Goal: Information Seeking & Learning: Check status

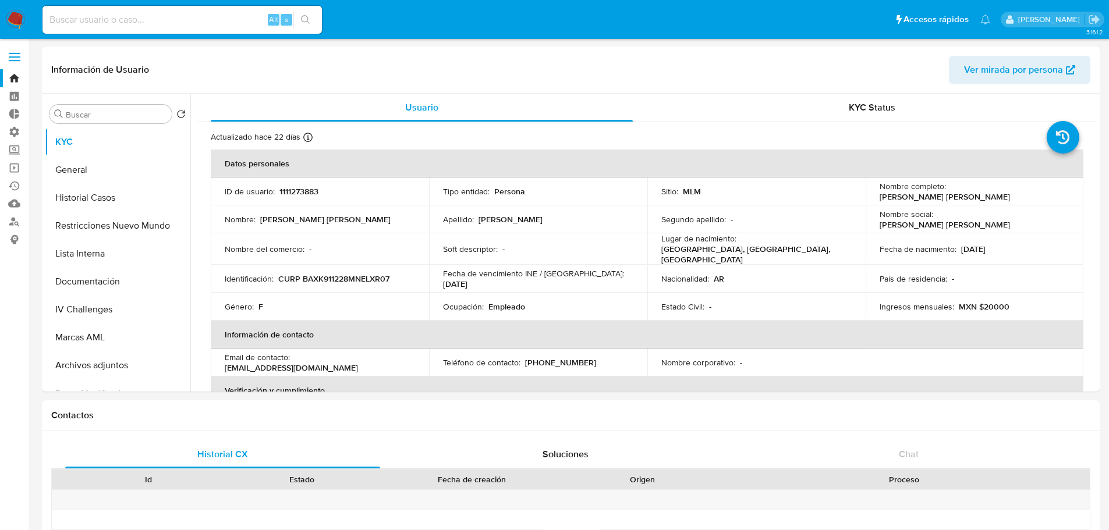
select select "100"
select select "10"
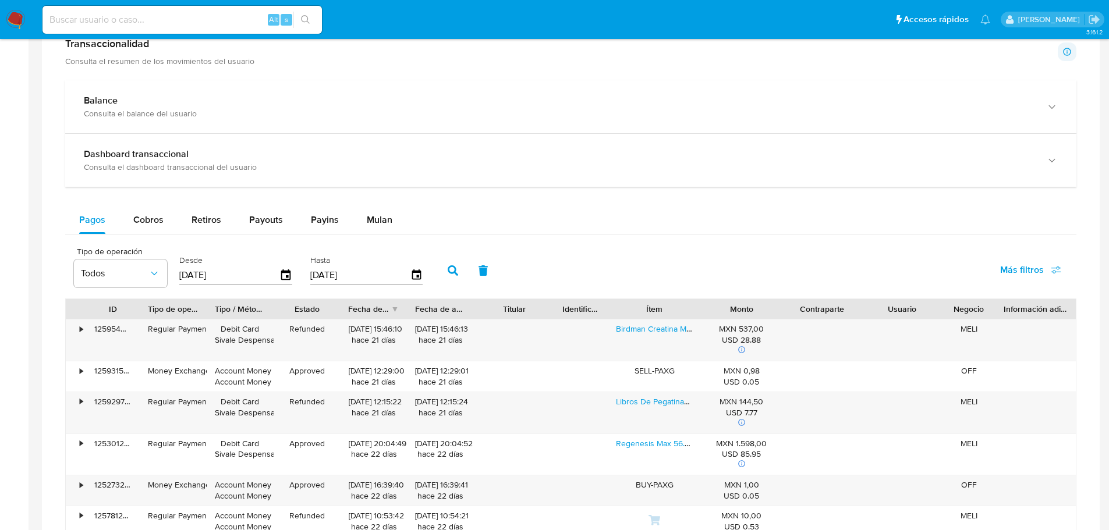
scroll to position [610, 0]
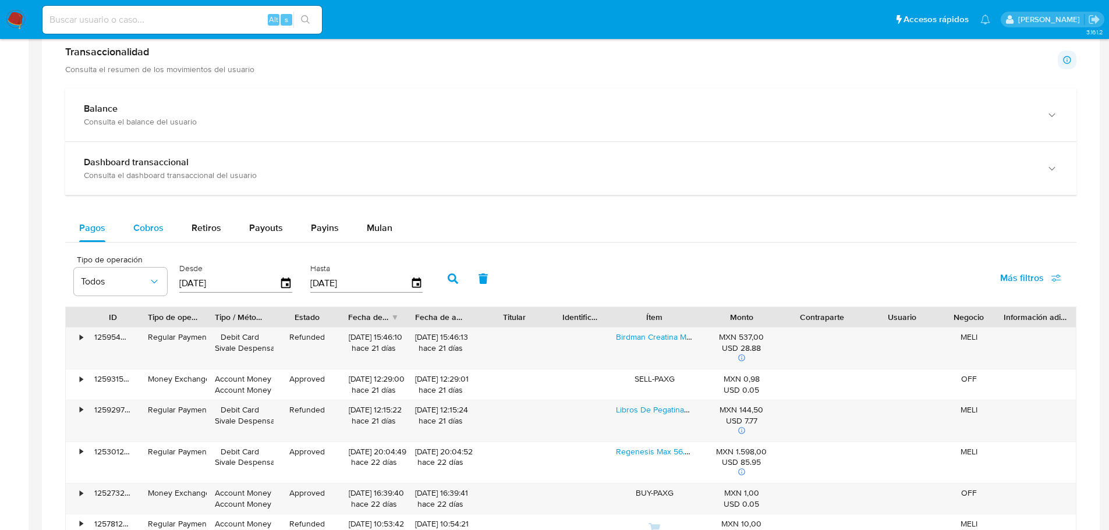
click at [149, 231] on span "Cobros" at bounding box center [148, 227] width 30 height 13
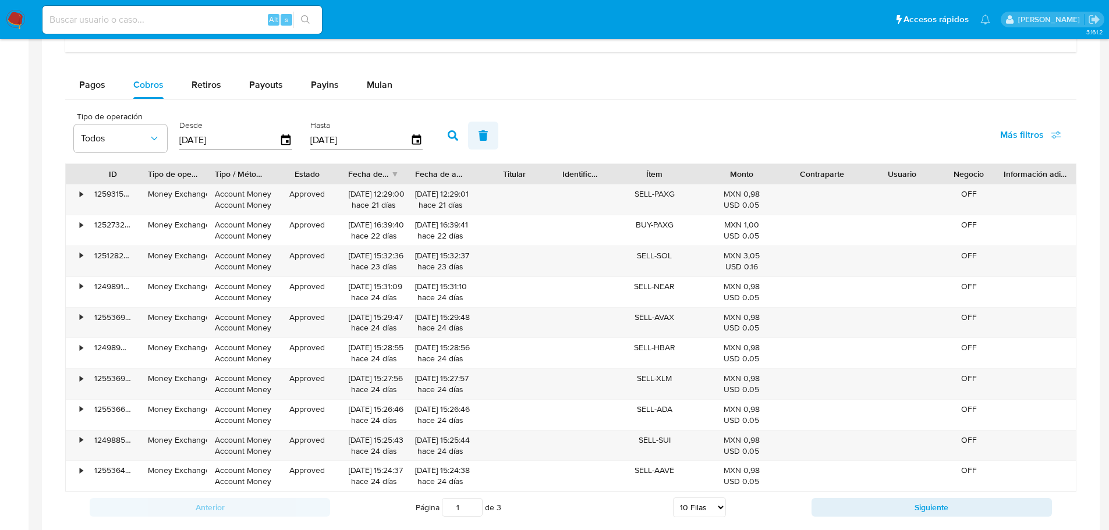
scroll to position [1018, 0]
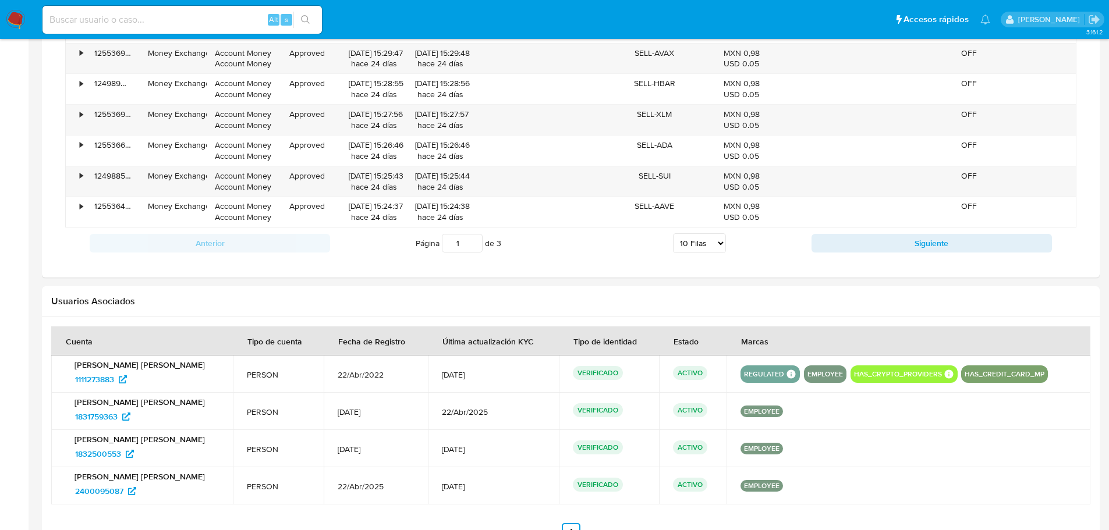
click at [702, 250] on select "5 Filas 10 Filas 20 Filas 25 Filas 50 Filas 100 Filas" at bounding box center [699, 243] width 53 height 20
select select "100"
click at [673, 233] on select "5 Filas 10 Filas 20 Filas 25 Filas 50 Filas 100 Filas" at bounding box center [699, 243] width 53 height 20
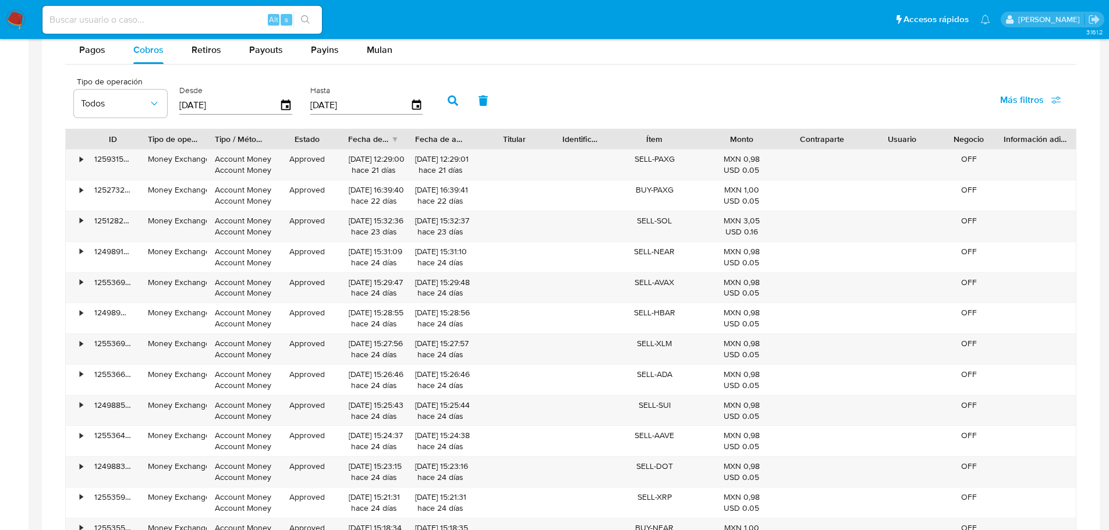
scroll to position [785, 0]
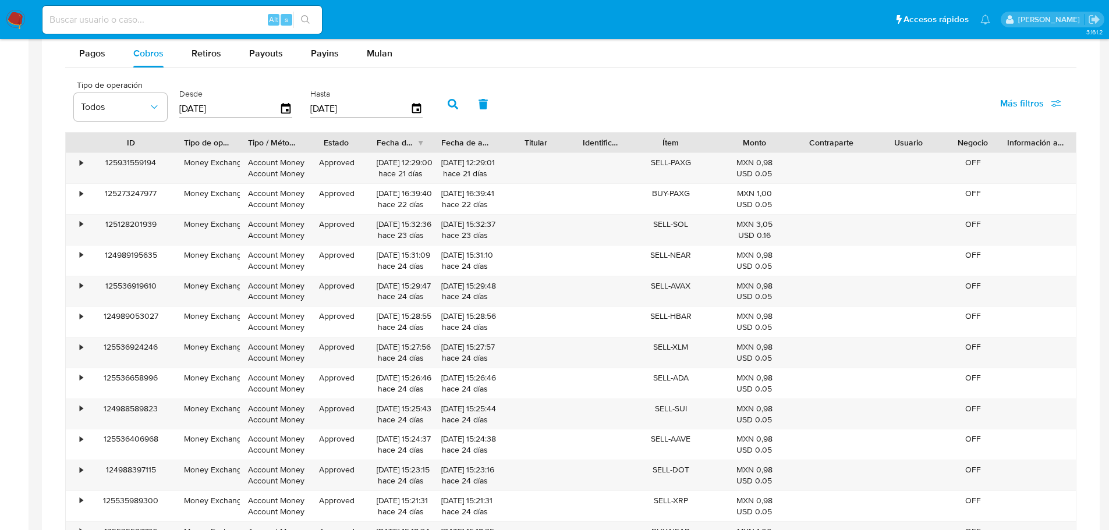
drag, startPoint x: 133, startPoint y: 142, endPoint x: 169, endPoint y: 145, distance: 36.2
click at [169, 145] on div at bounding box center [175, 143] width 21 height 20
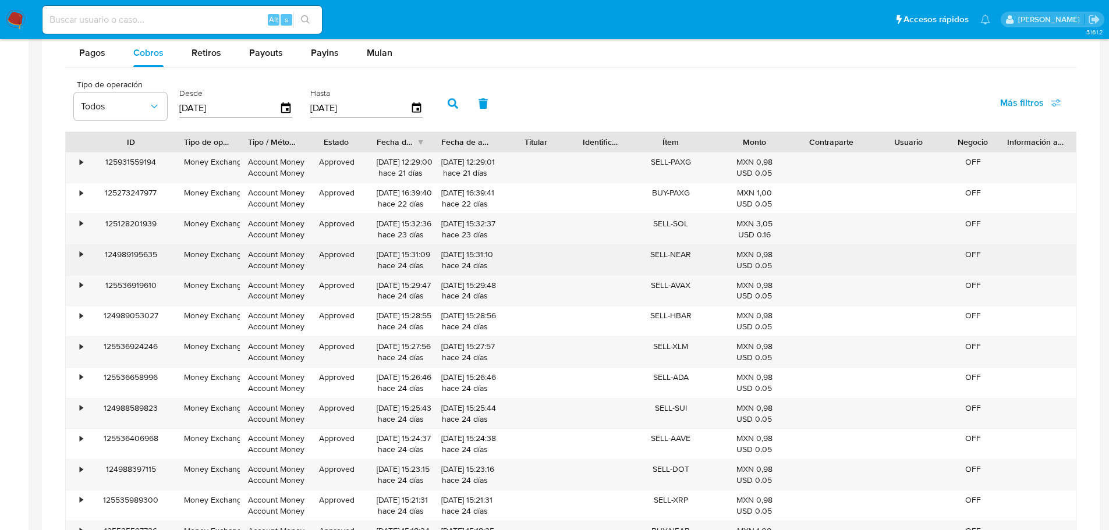
scroll to position [757, 0]
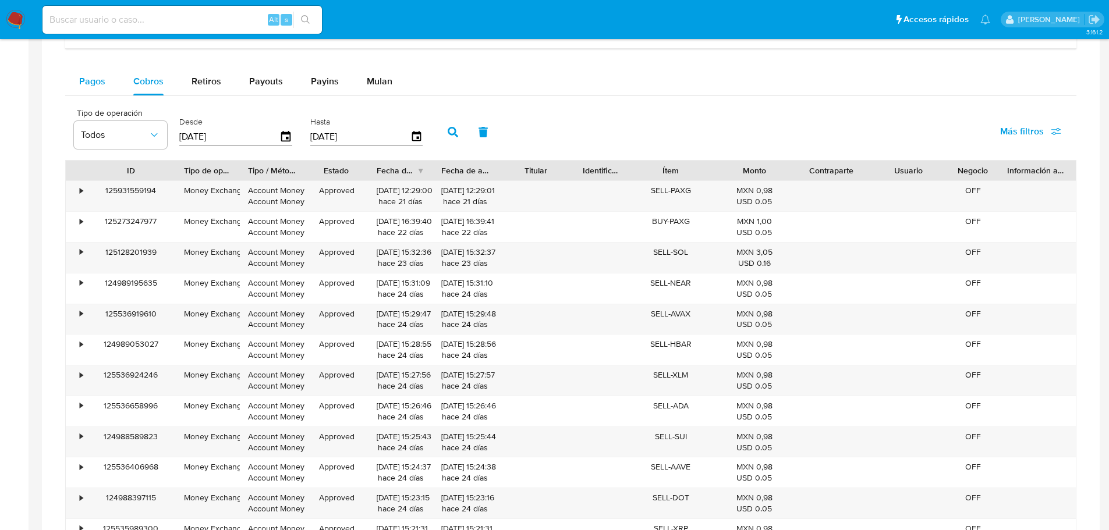
click at [100, 86] on span "Pagos" at bounding box center [92, 81] width 26 height 13
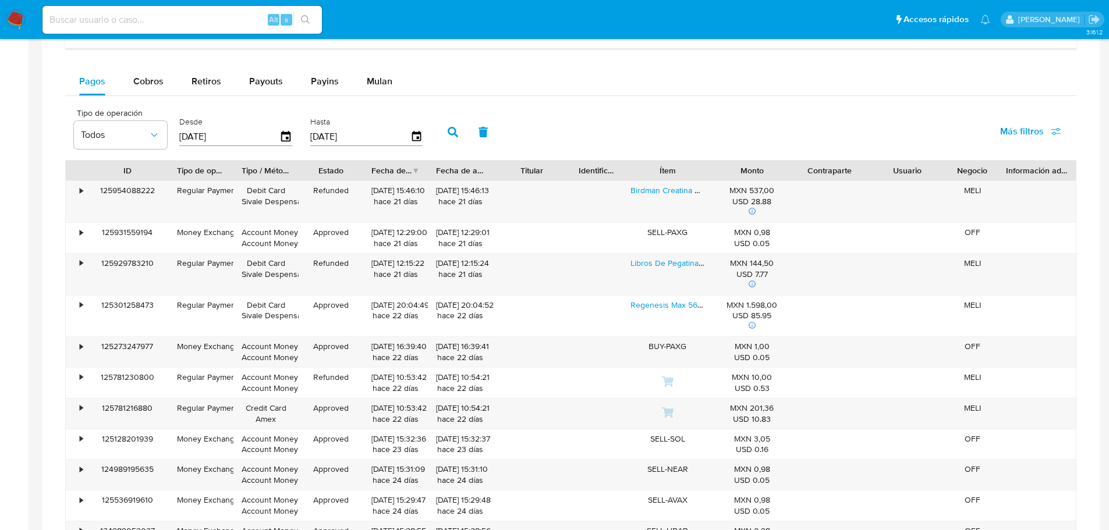
drag, startPoint x: 141, startPoint y: 172, endPoint x: 170, endPoint y: 172, distance: 28.5
click at [170, 172] on div at bounding box center [168, 171] width 21 height 20
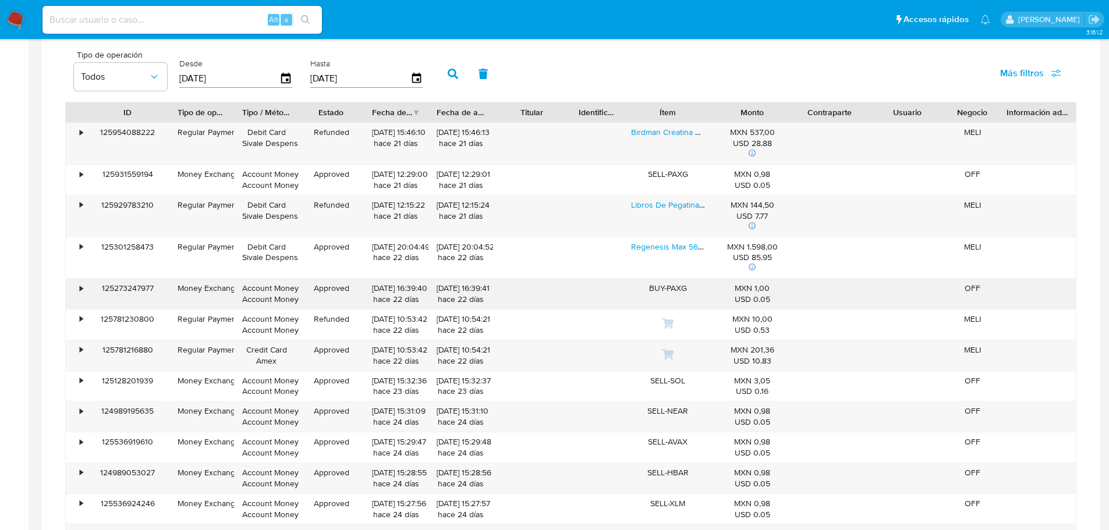
scroll to position [1238, 0]
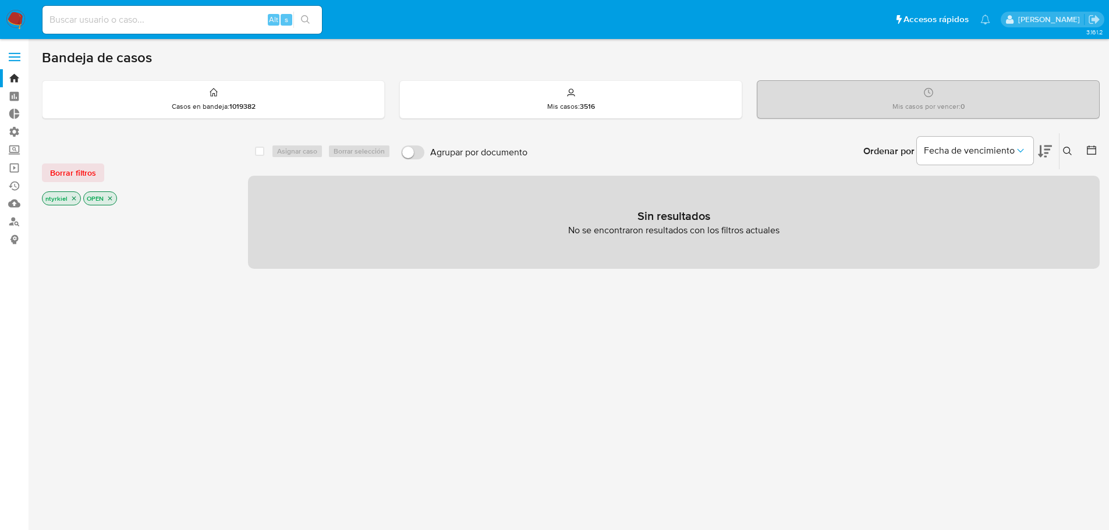
click at [130, 19] on input at bounding box center [183, 19] width 280 height 15
paste input "1197012723"
type input "1197012723"
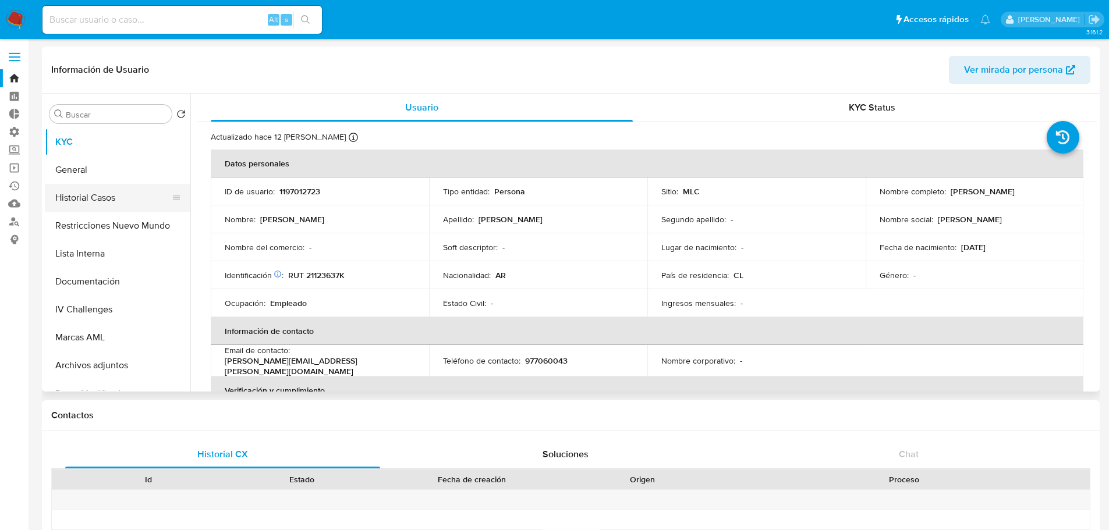
click at [116, 193] on button "Historial Casos" at bounding box center [113, 198] width 136 height 28
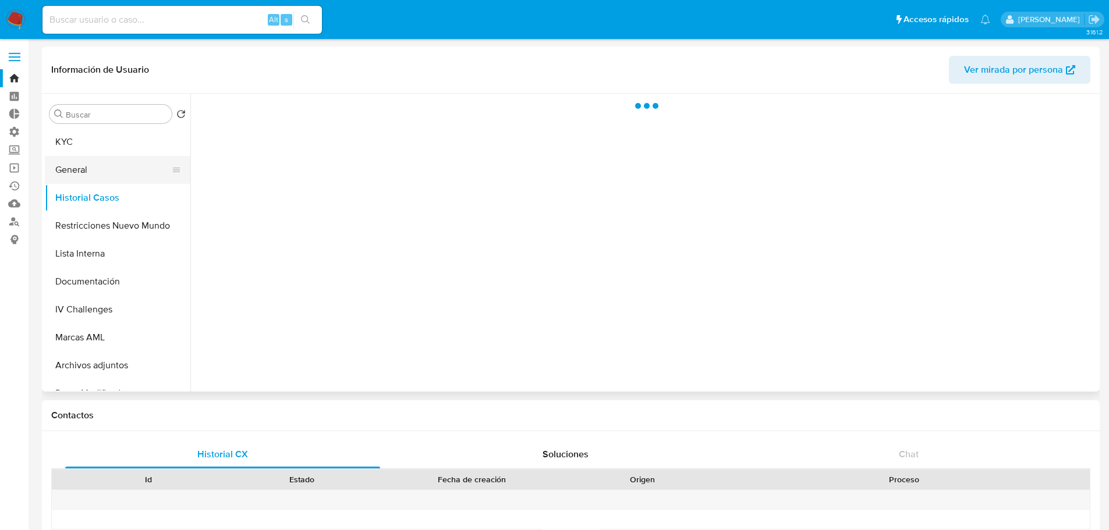
click at [93, 165] on button "General" at bounding box center [113, 170] width 136 height 28
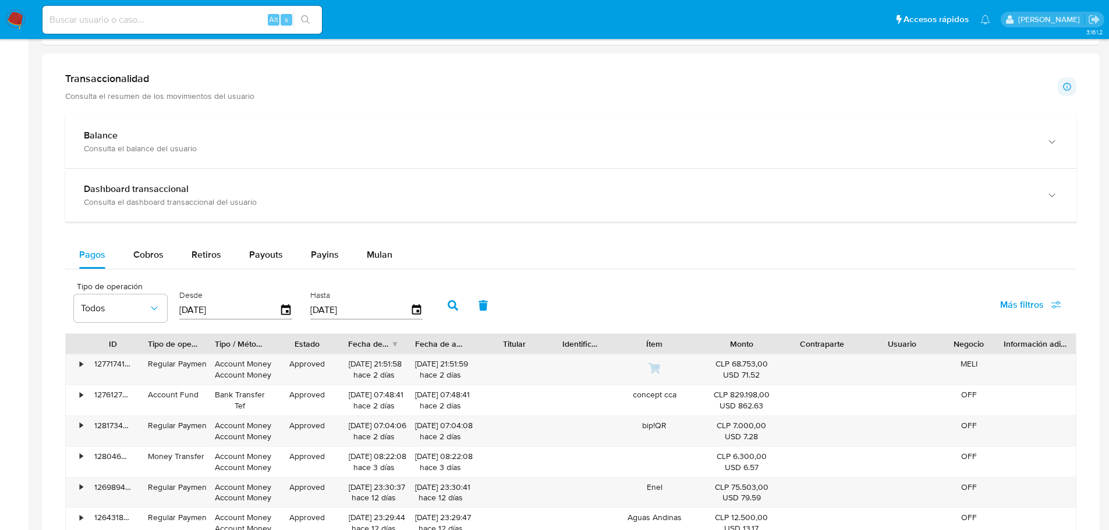
scroll to position [757, 0]
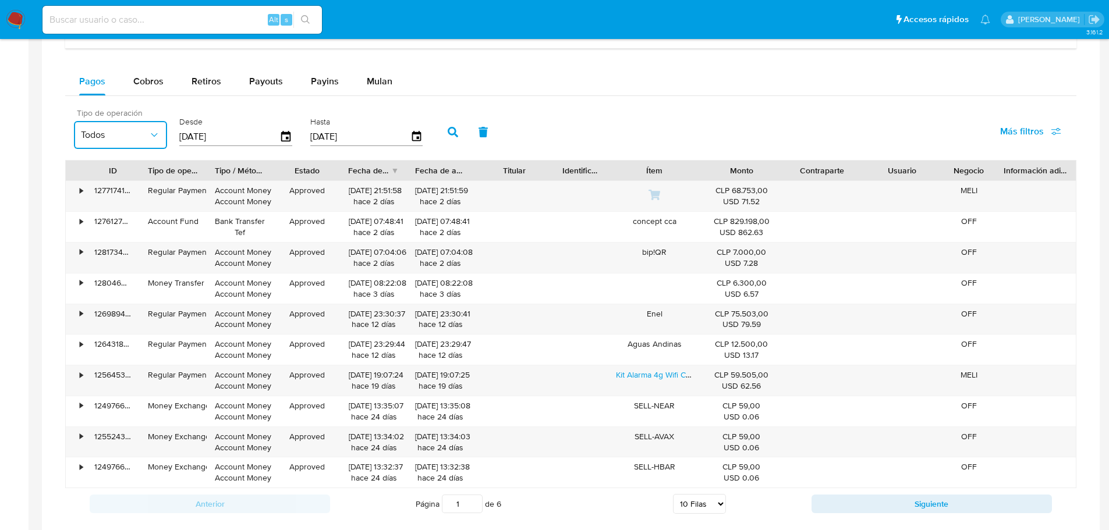
click at [158, 139] on icon "button" at bounding box center [154, 135] width 12 height 12
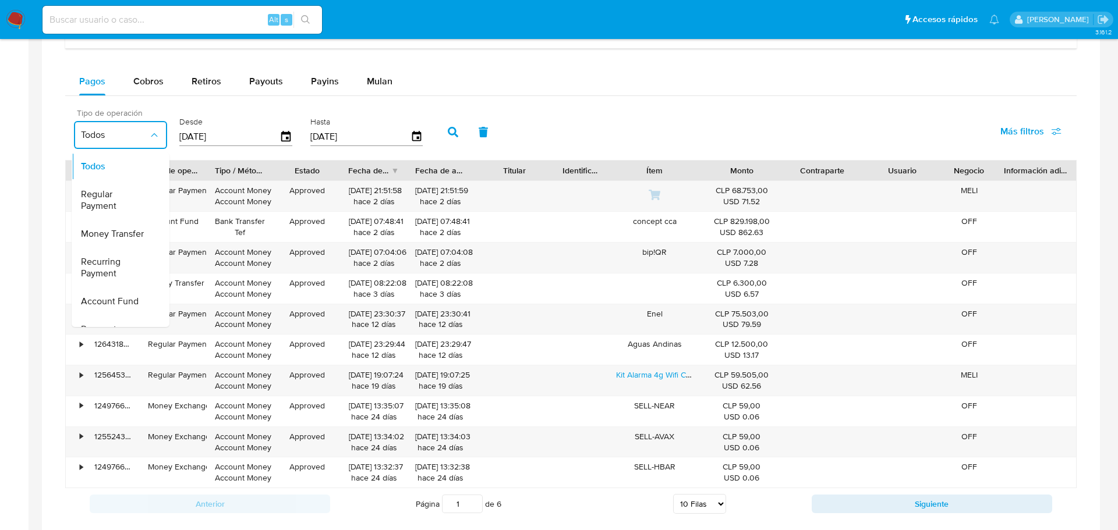
click at [141, 149] on div "Todos Regular Payment Money Transfer Recurring Payment Account Fund Payment Add…" at bounding box center [121, 238] width 98 height 178
click at [70, 169] on div at bounding box center [76, 171] width 20 height 20
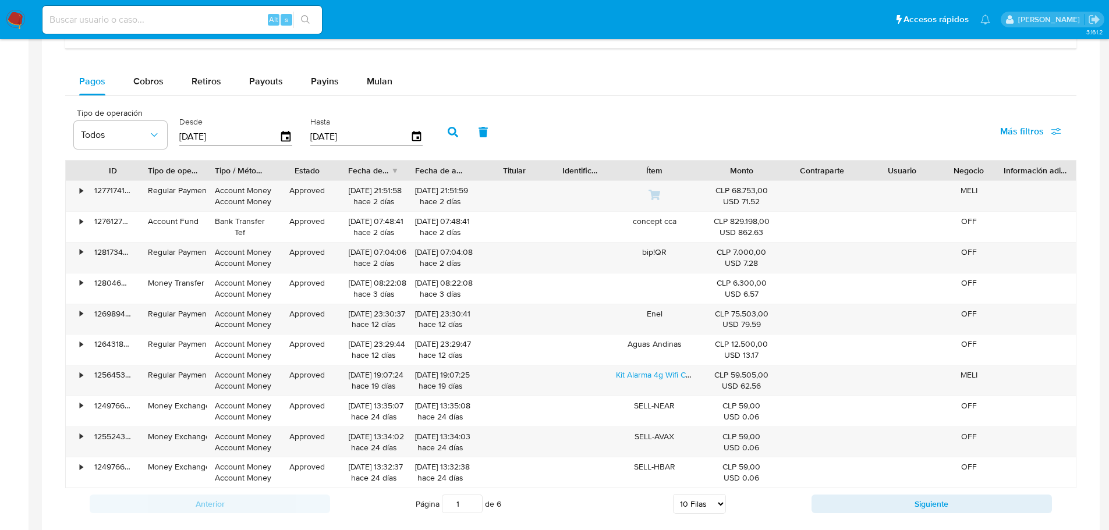
click at [678, 506] on select "5 Filas 10 Filas 20 Filas 25 Filas 50 Filas 100 Filas" at bounding box center [699, 504] width 53 height 20
select select "100"
click at [673, 494] on select "5 Filas 10 Filas 20 Filas 25 Filas 50 Filas 100 Filas" at bounding box center [699, 504] width 53 height 20
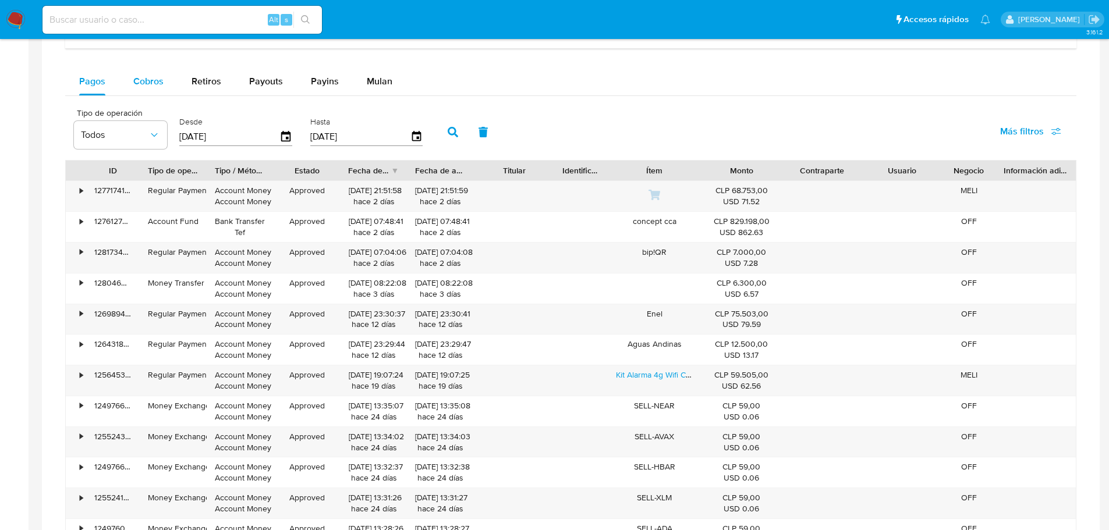
click at [152, 83] on span "Cobros" at bounding box center [148, 81] width 30 height 13
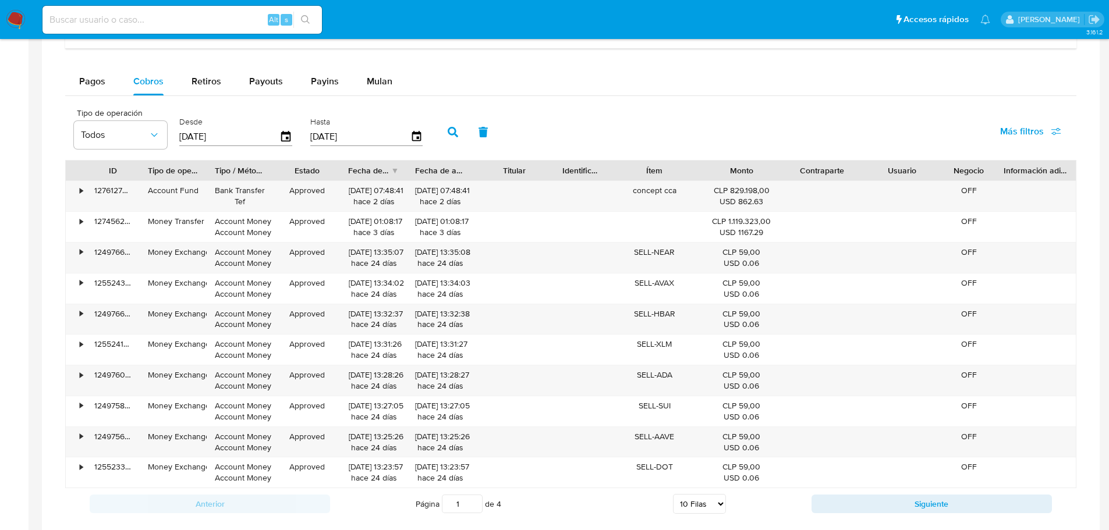
click at [716, 504] on select "5 Filas 10 Filas 20 Filas 25 Filas 50 Filas 100 Filas" at bounding box center [699, 504] width 53 height 20
select select "100"
click at [673, 494] on select "5 Filas 10 Filas 20 Filas 25 Filas 50 Filas 100 Filas" at bounding box center [699, 504] width 53 height 20
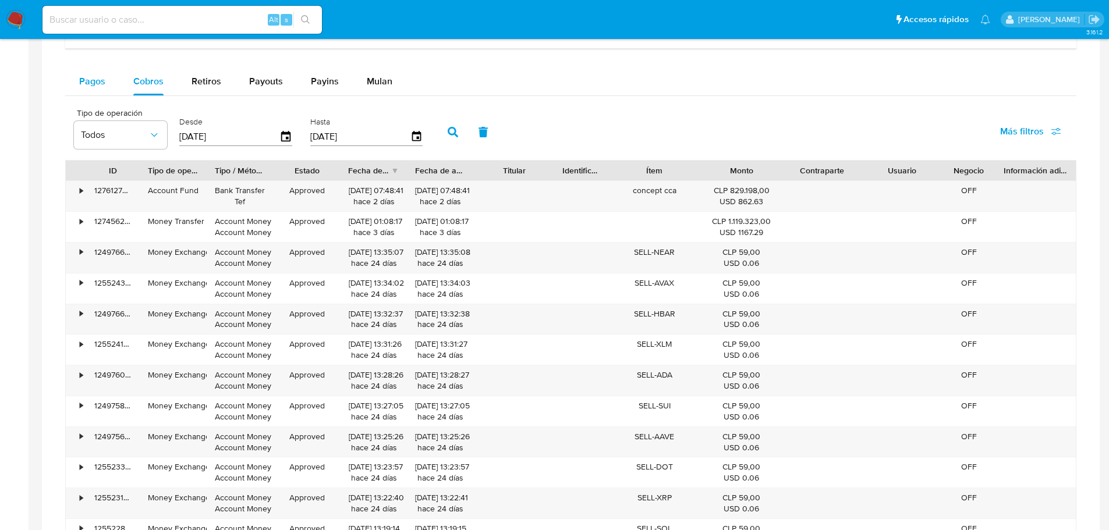
click at [87, 79] on span "Pagos" at bounding box center [92, 81] width 26 height 13
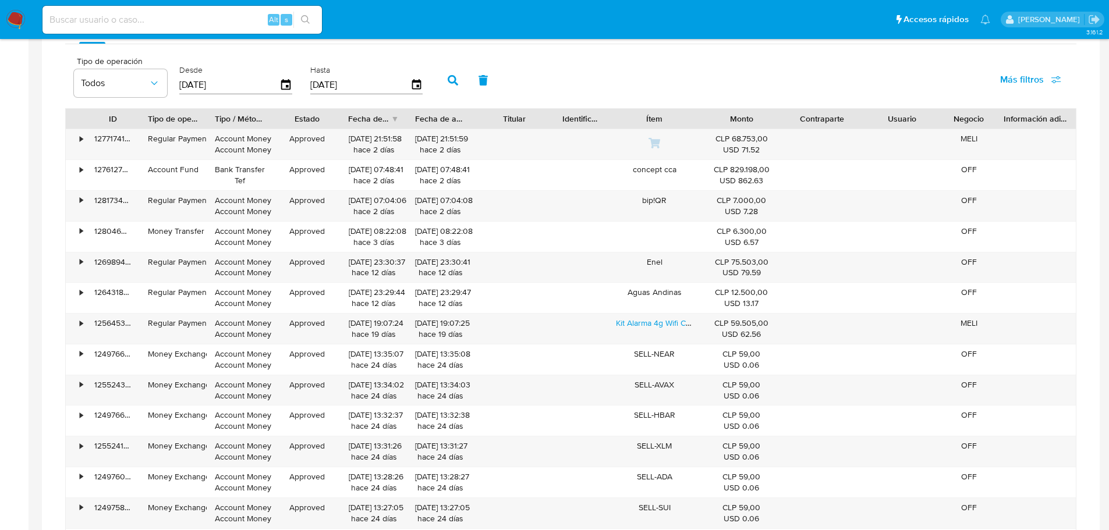
scroll to position [666, 0]
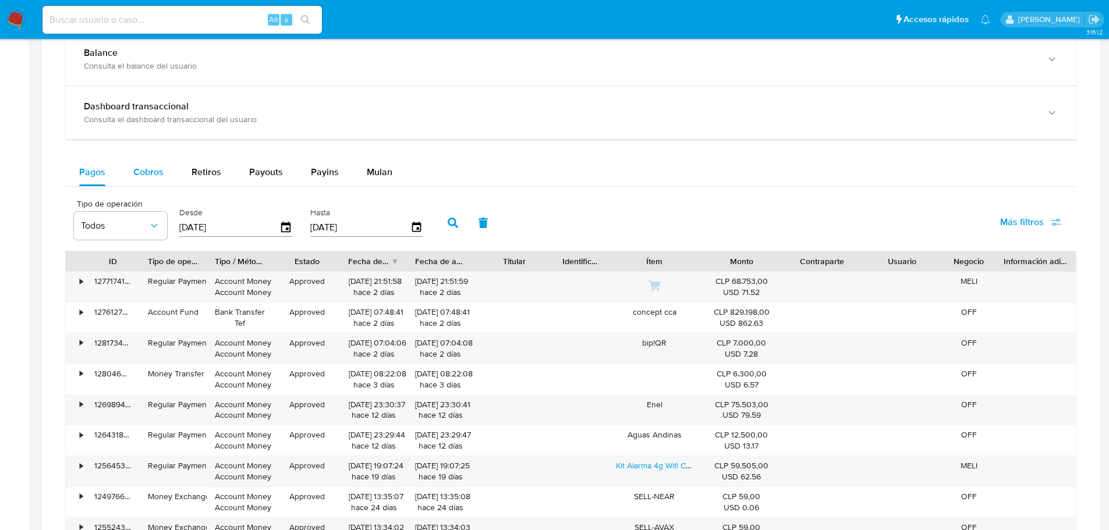
click at [160, 175] on span "Cobros" at bounding box center [148, 171] width 30 height 13
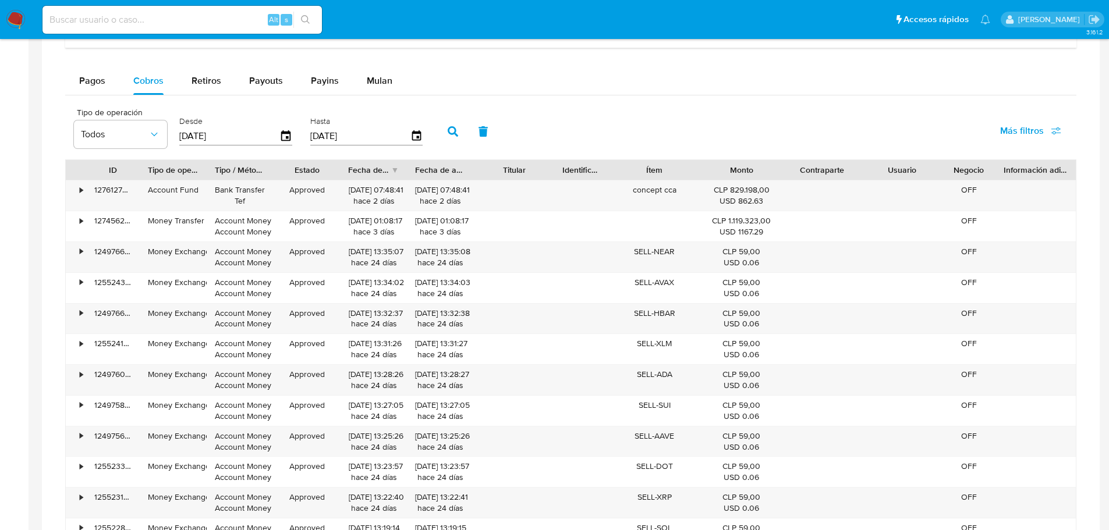
scroll to position [784, 0]
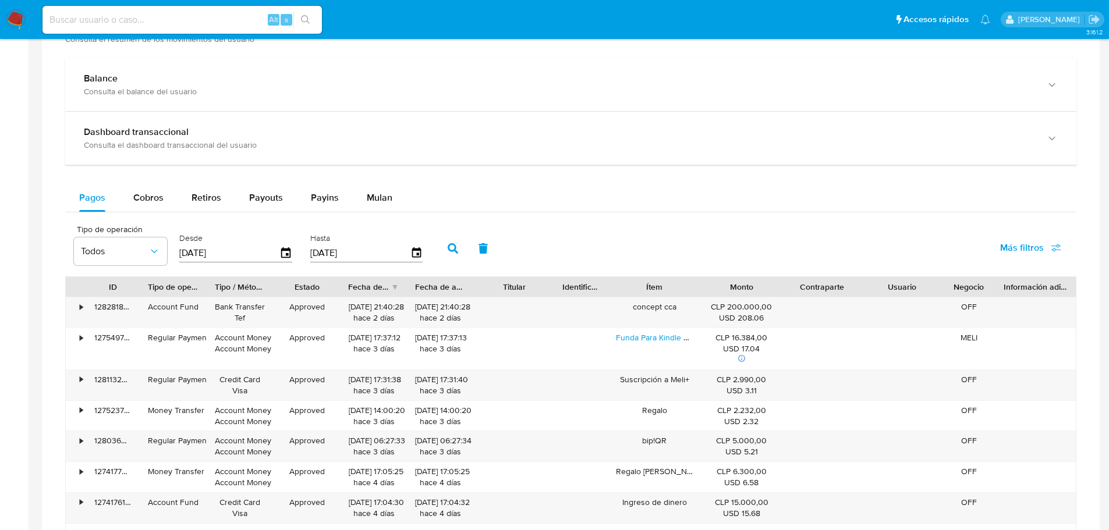
scroll to position [932, 0]
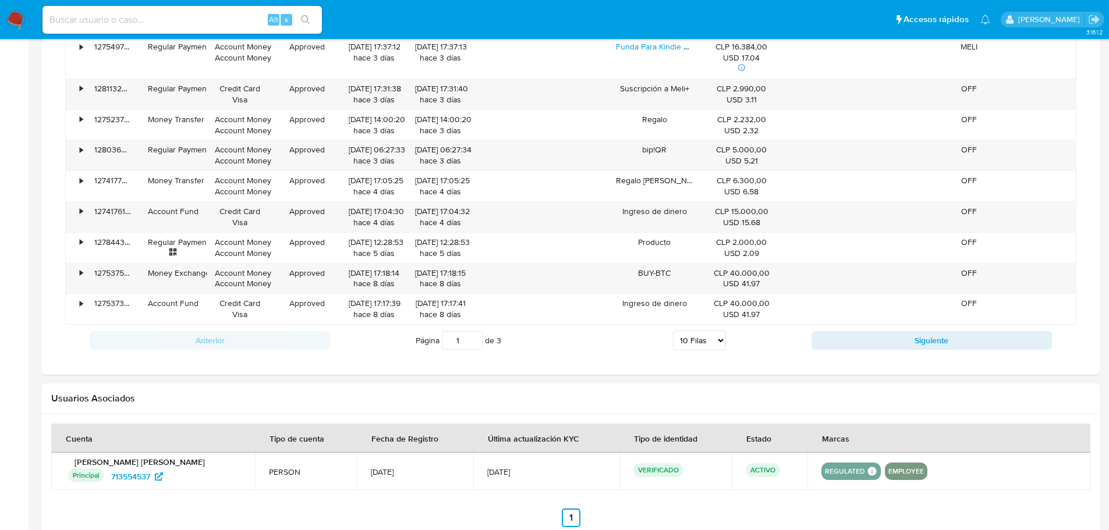
click at [702, 343] on select "5 Filas 10 Filas 20 Filas 25 Filas 50 Filas 100 Filas" at bounding box center [699, 341] width 53 height 20
select select "100"
click at [673, 331] on select "5 Filas 10 Filas 20 Filas 25 Filas 50 Filas 100 Filas" at bounding box center [699, 341] width 53 height 20
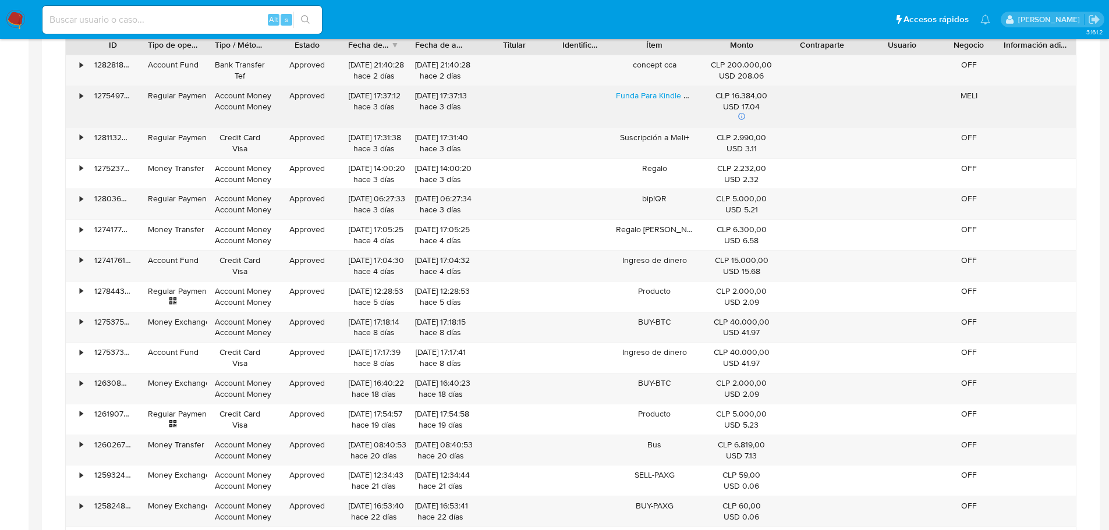
scroll to position [716, 0]
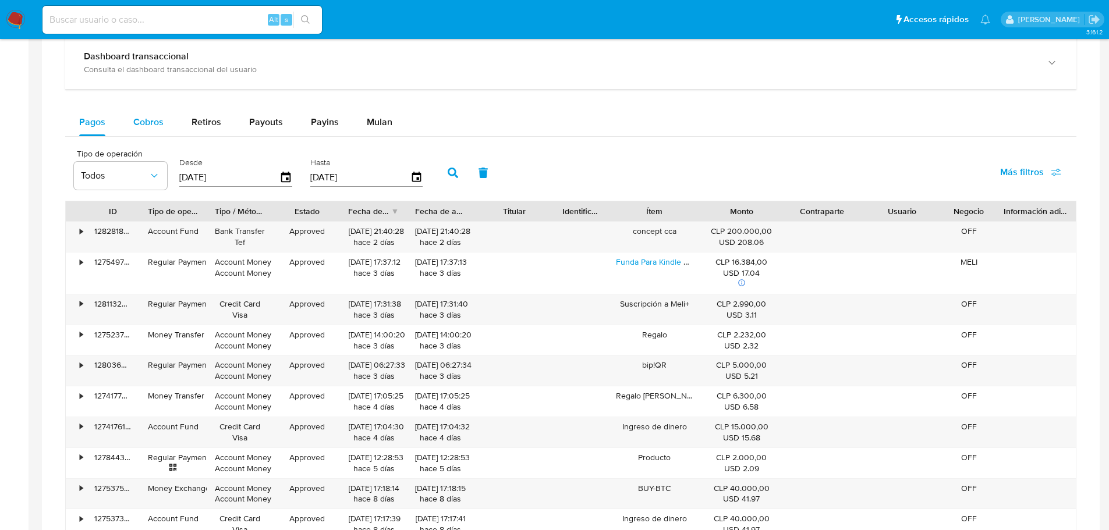
click at [144, 129] on span "Cobros" at bounding box center [148, 121] width 30 height 13
select select "10"
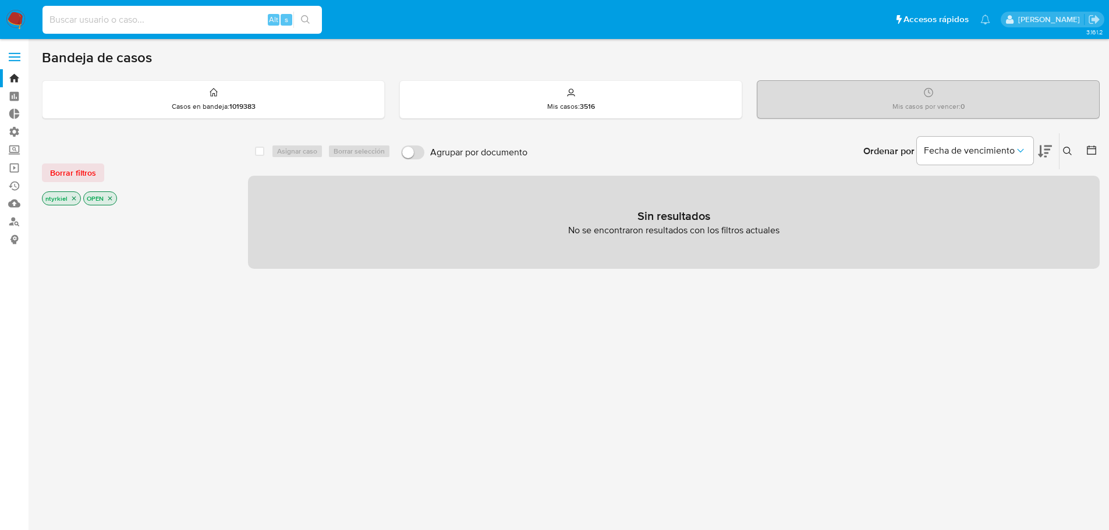
click at [125, 20] on input at bounding box center [183, 19] width 280 height 15
paste input "263181015"
type input "263181015"
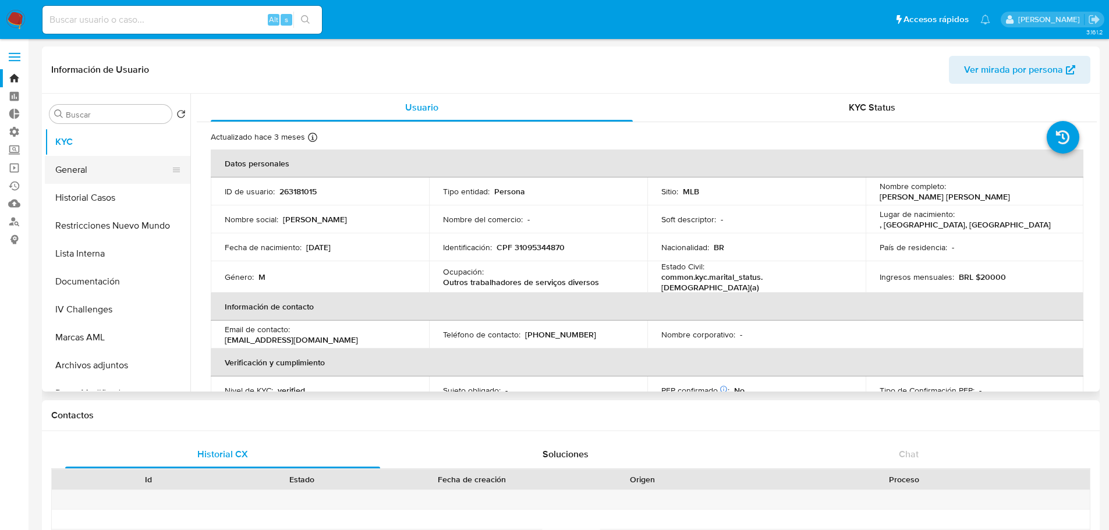
click at [70, 161] on button "General" at bounding box center [113, 170] width 136 height 28
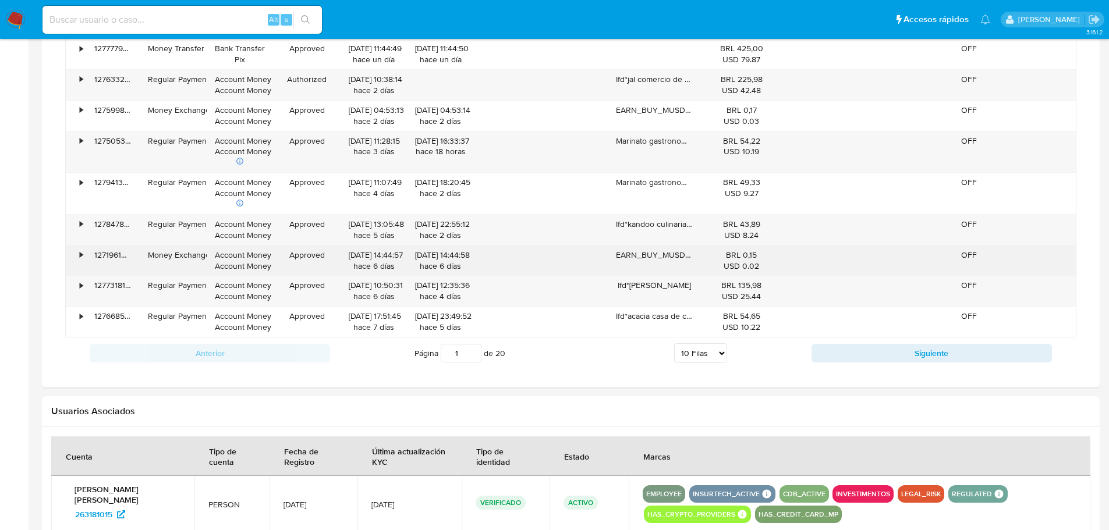
scroll to position [932, 0]
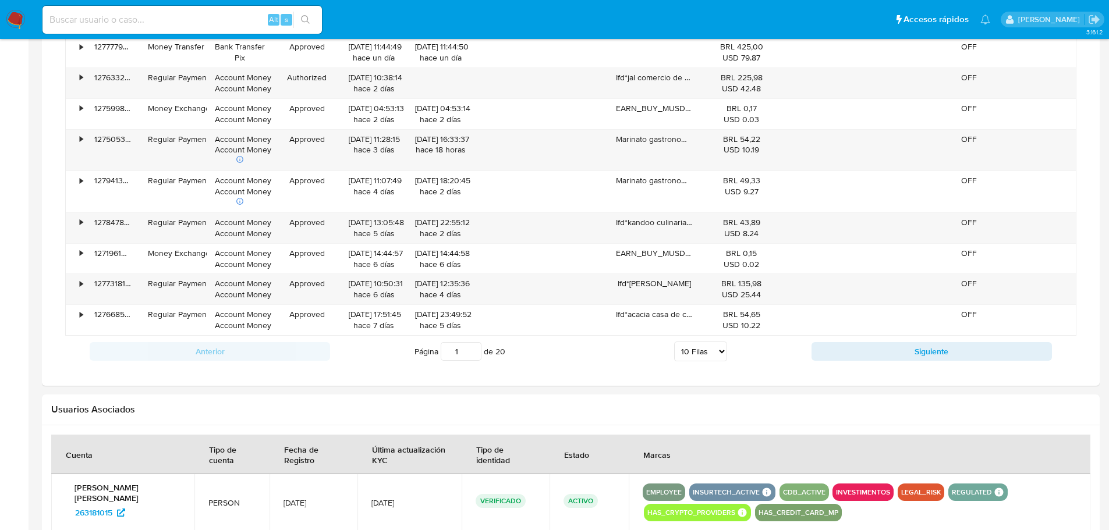
click at [713, 350] on select "5 Filas 10 Filas 20 Filas 25 Filas 50 Filas 100 Filas" at bounding box center [700, 352] width 53 height 20
select select "100"
click at [674, 342] on select "5 Filas 10 Filas 20 Filas 25 Filas 50 Filas 100 Filas" at bounding box center [700, 352] width 53 height 20
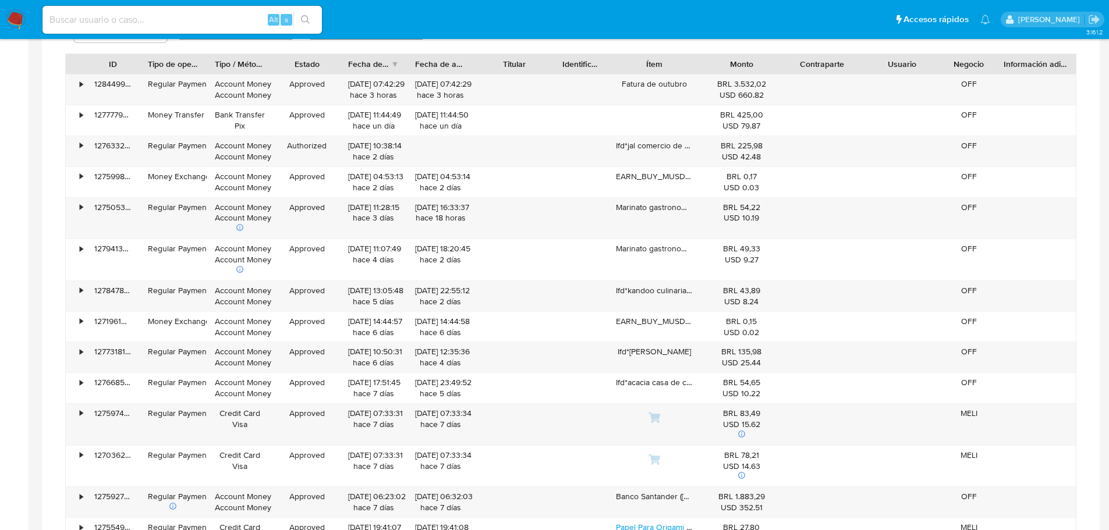
scroll to position [699, 0]
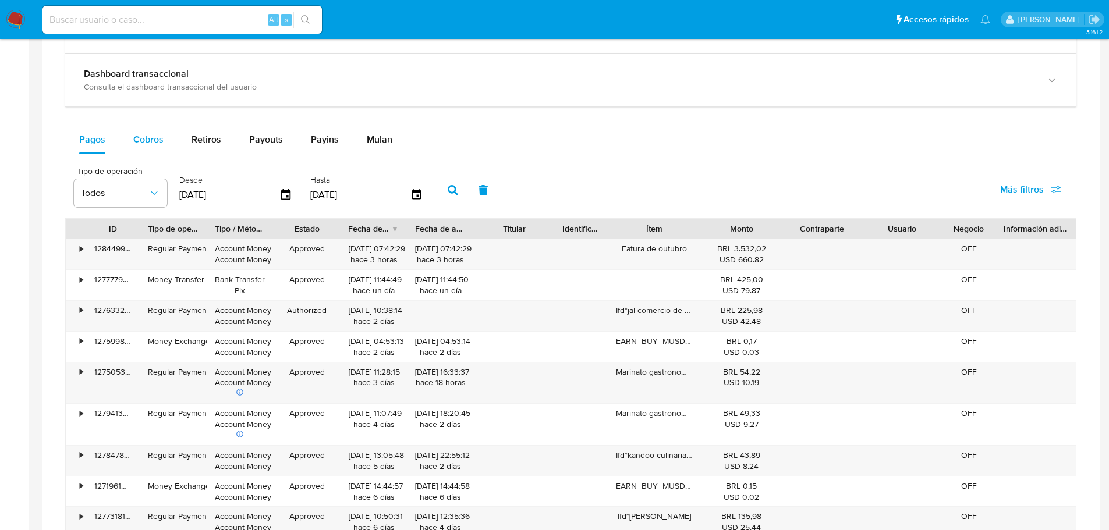
click at [147, 137] on span "Cobros" at bounding box center [148, 139] width 30 height 13
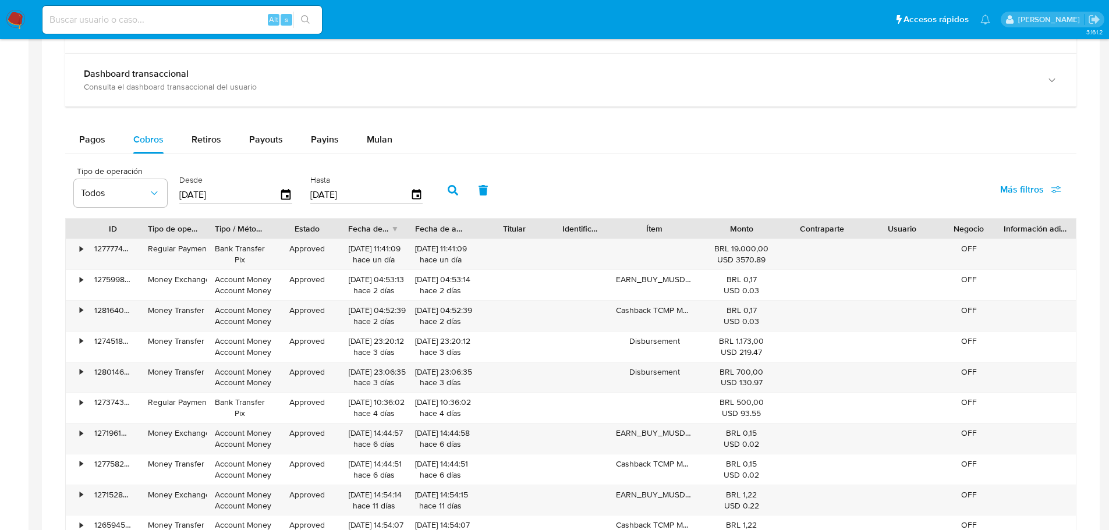
scroll to position [1048, 0]
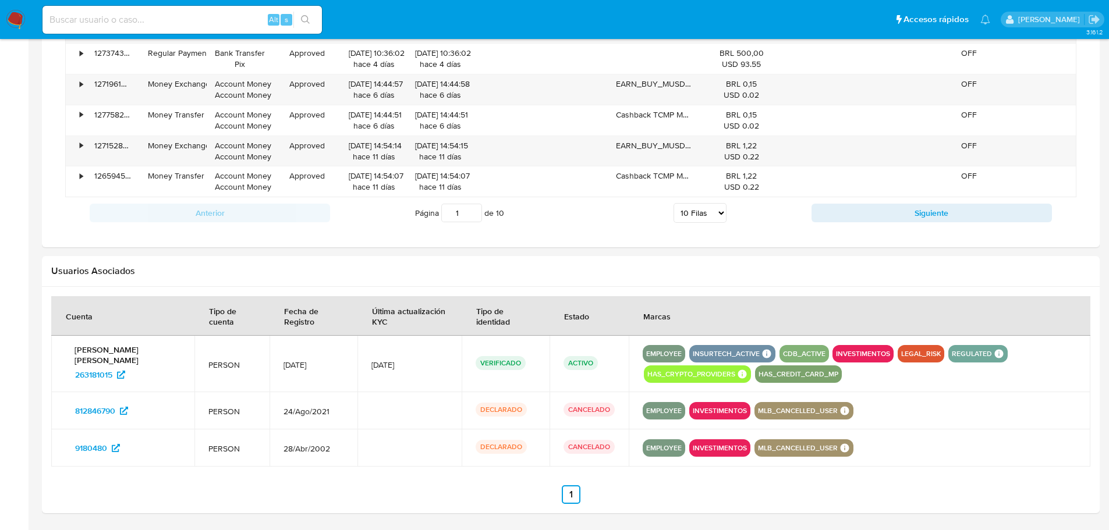
click at [697, 218] on select "5 Filas 10 Filas 20 Filas 25 Filas 50 Filas 100 Filas" at bounding box center [700, 213] width 53 height 20
select select "100"
click at [674, 203] on select "5 Filas 10 Filas 20 Filas 25 Filas 50 Filas 100 Filas" at bounding box center [700, 213] width 53 height 20
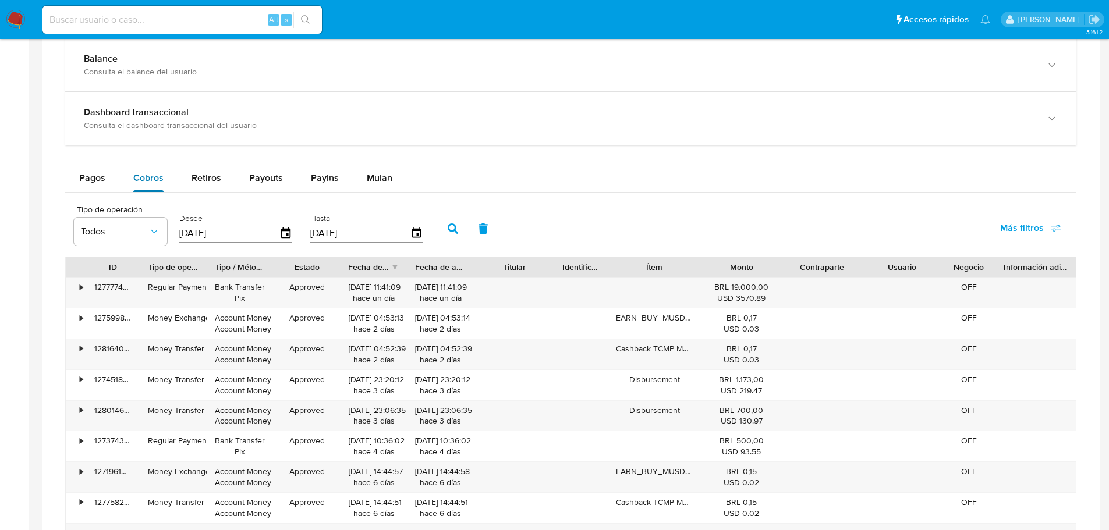
scroll to position [660, 0]
click at [107, 181] on button "Pagos" at bounding box center [92, 179] width 54 height 28
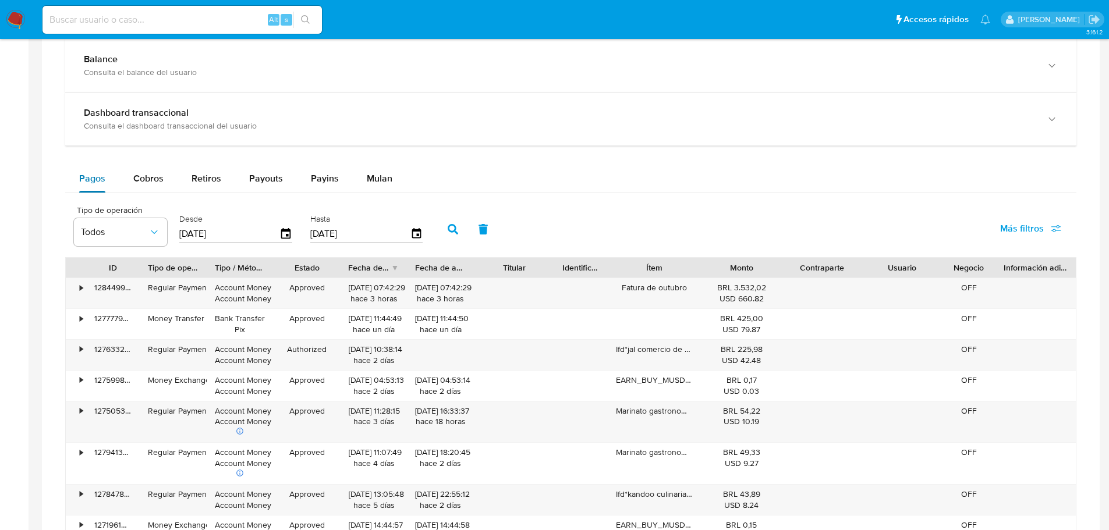
type button "0"
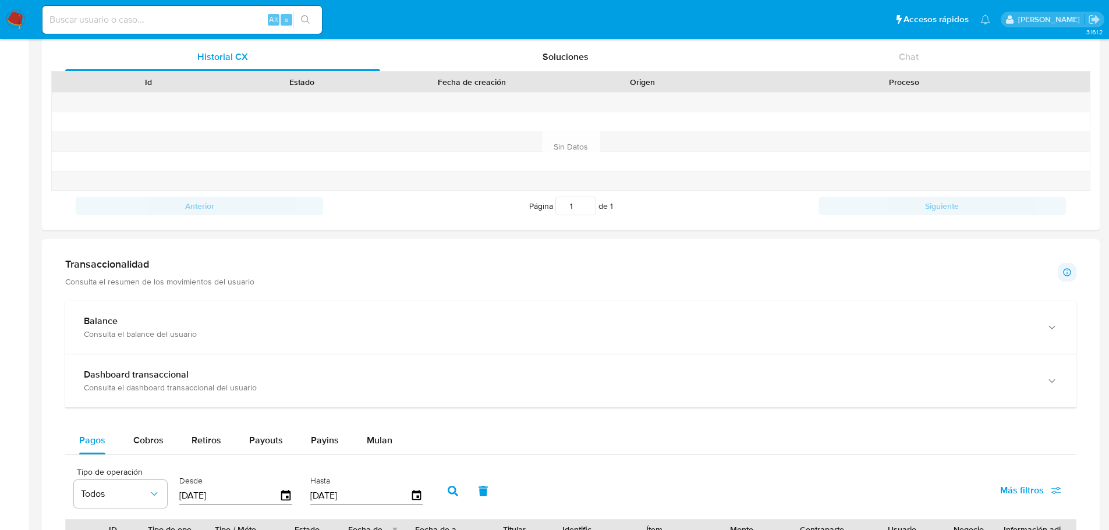
scroll to position [541, 0]
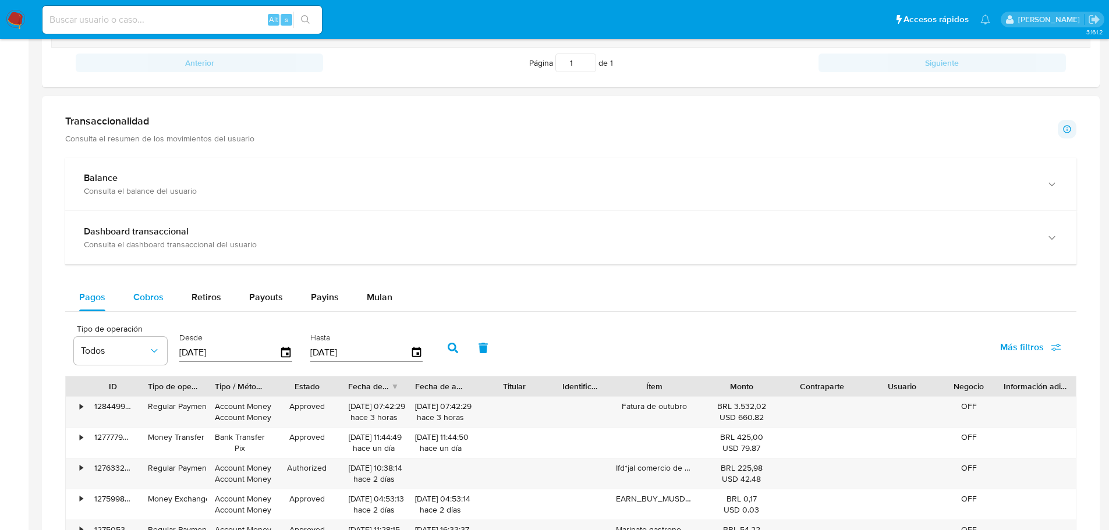
click at [133, 296] on span "Cobros" at bounding box center [148, 297] width 30 height 13
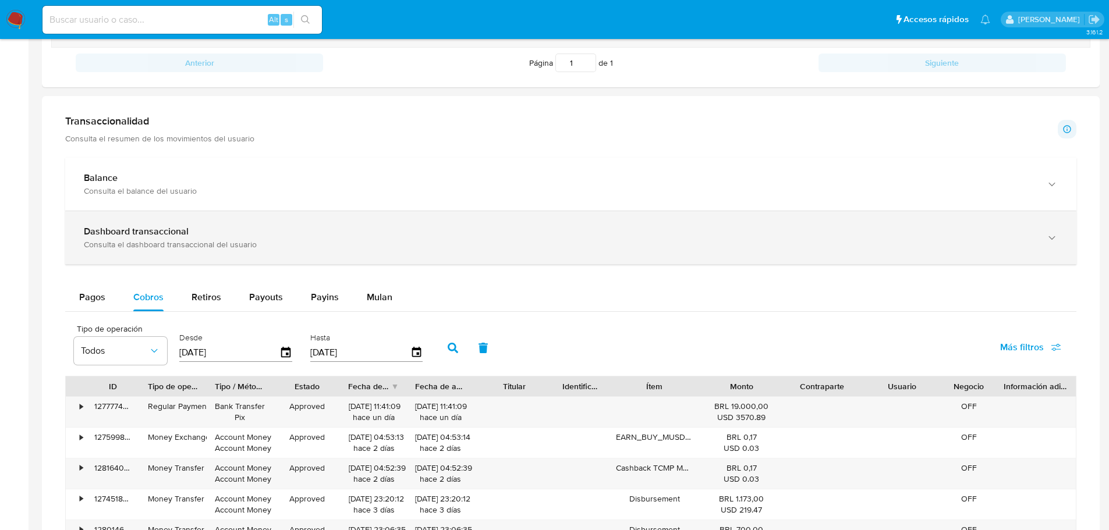
drag, startPoint x: 214, startPoint y: 298, endPoint x: 407, endPoint y: 222, distance: 207.3
click at [214, 298] on button "Retiros" at bounding box center [207, 298] width 58 height 28
select select "10"
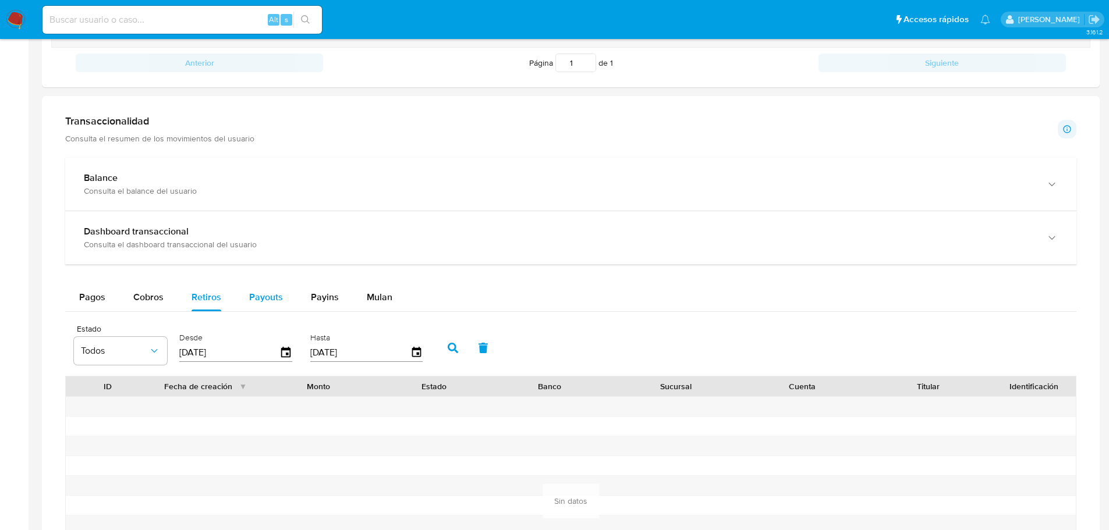
click at [278, 295] on span "Payouts" at bounding box center [266, 297] width 34 height 13
select select "10"
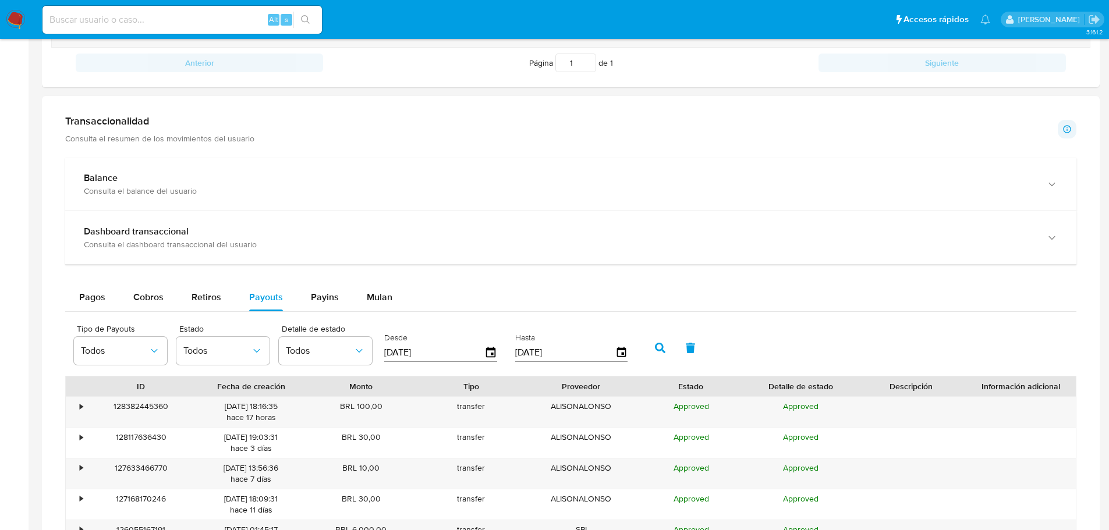
click at [327, 296] on span "Payins" at bounding box center [325, 297] width 28 height 13
select select "10"
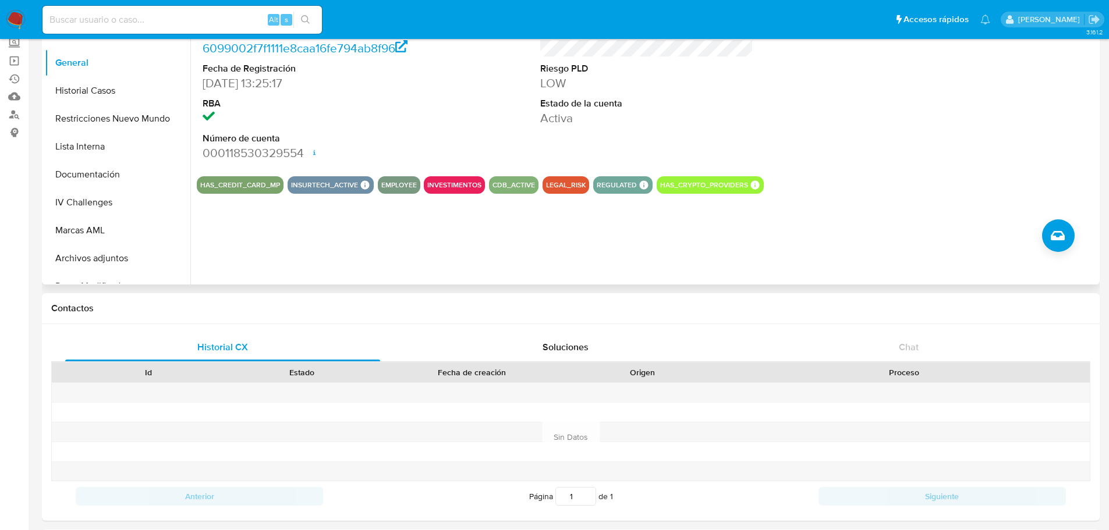
scroll to position [0, 0]
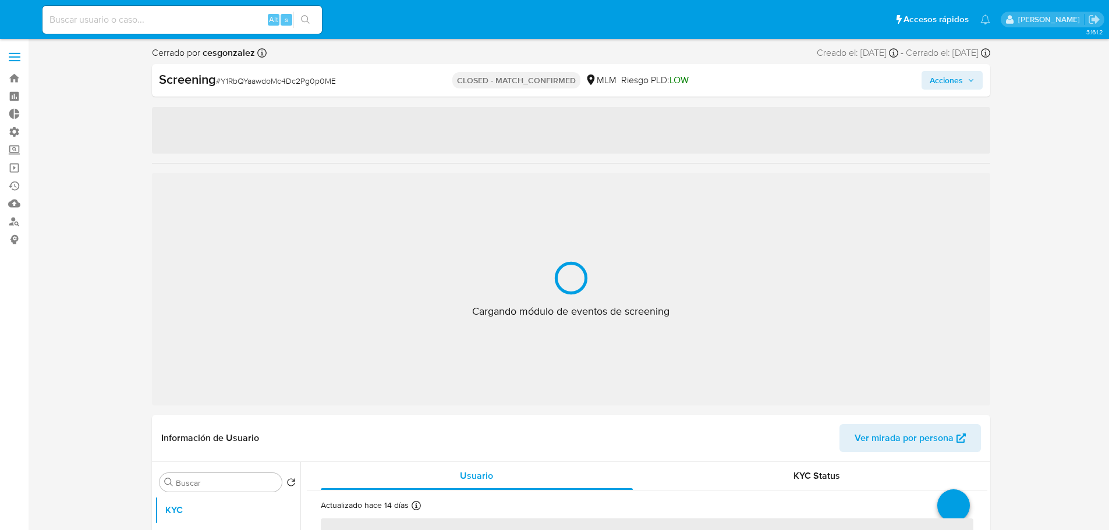
select select "10"
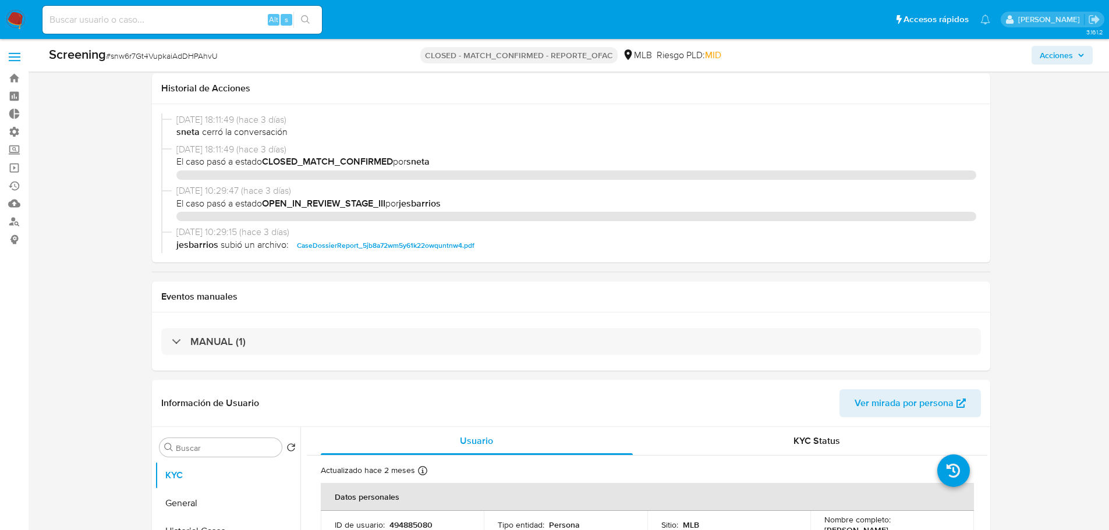
select select "10"
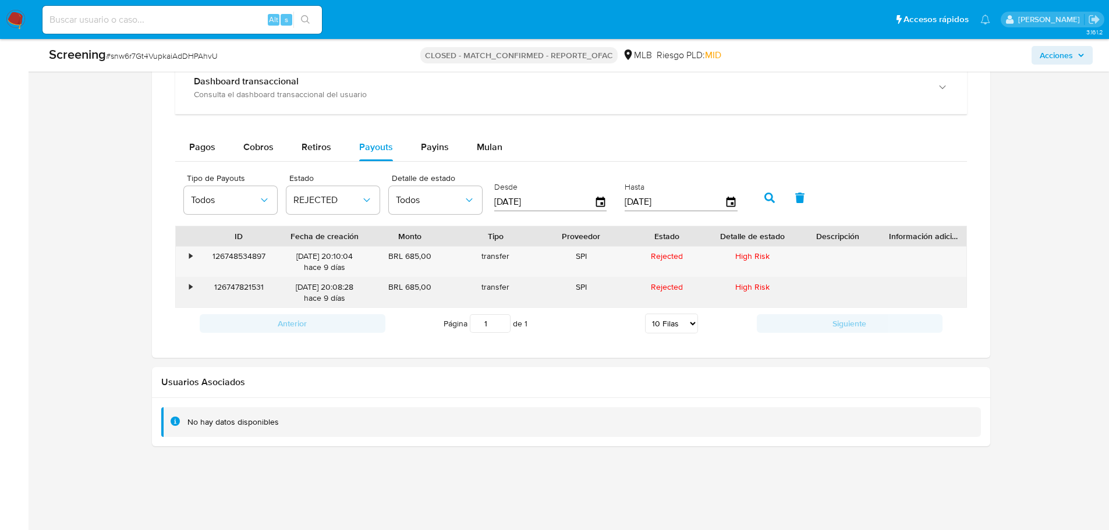
scroll to position [156, 0]
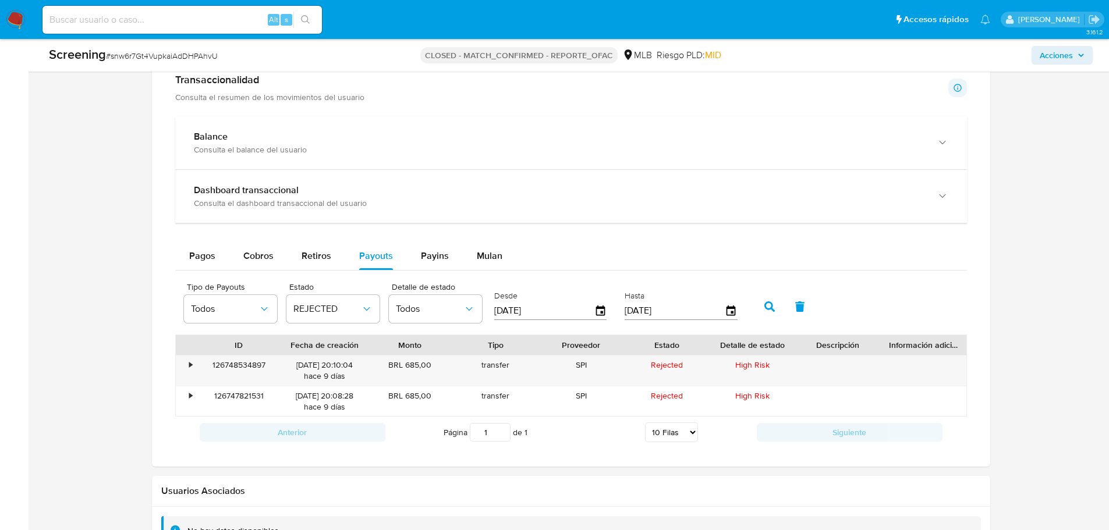
scroll to position [1087, 0]
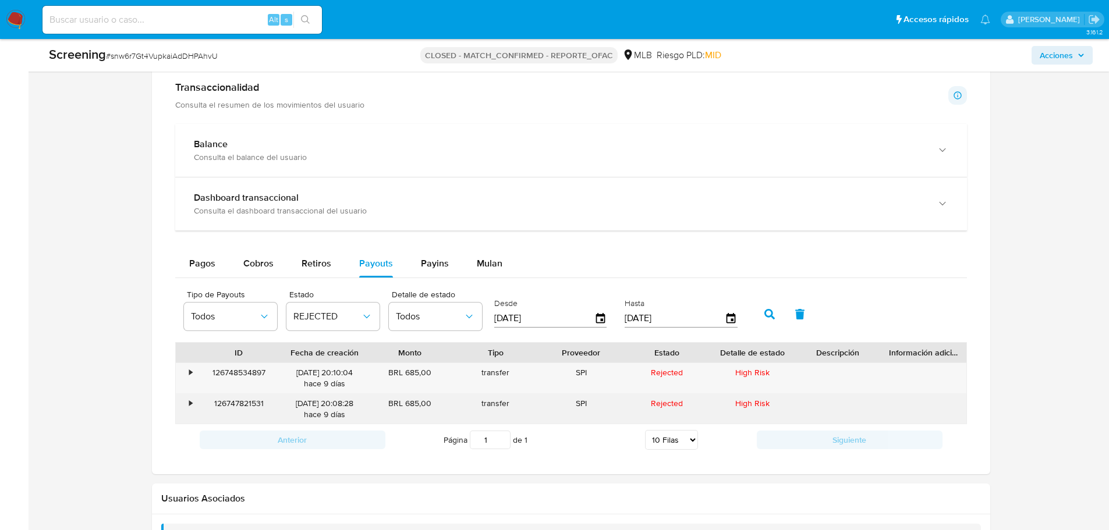
click at [236, 405] on div "126747821531" at bounding box center [239, 409] width 86 height 30
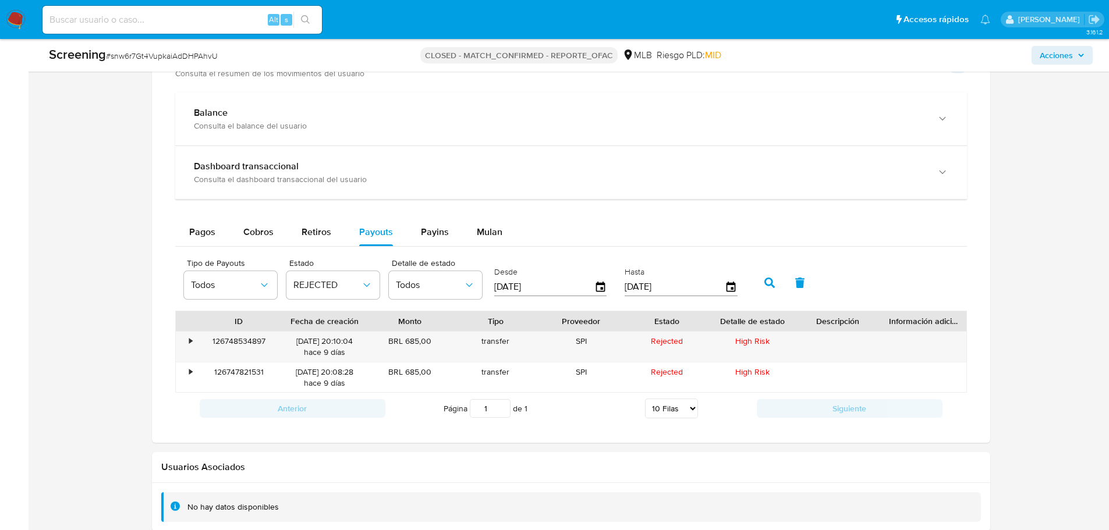
scroll to position [1206, 0]
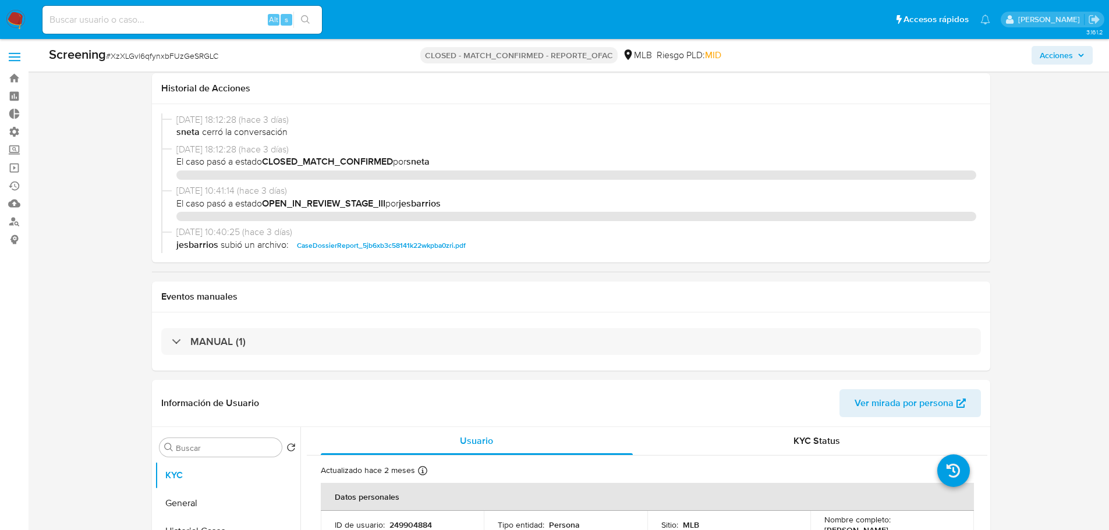
select select "10"
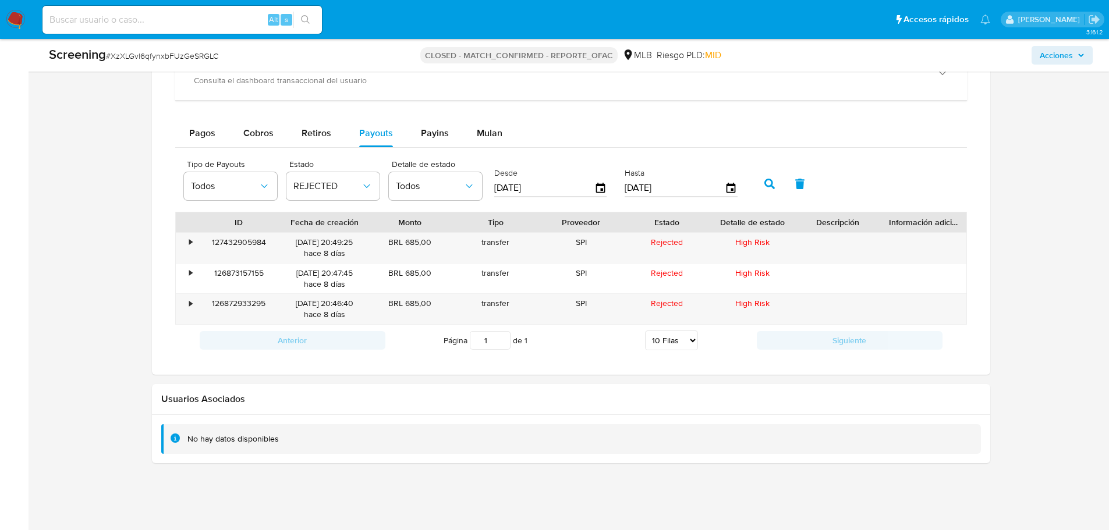
scroll to position [1237, 0]
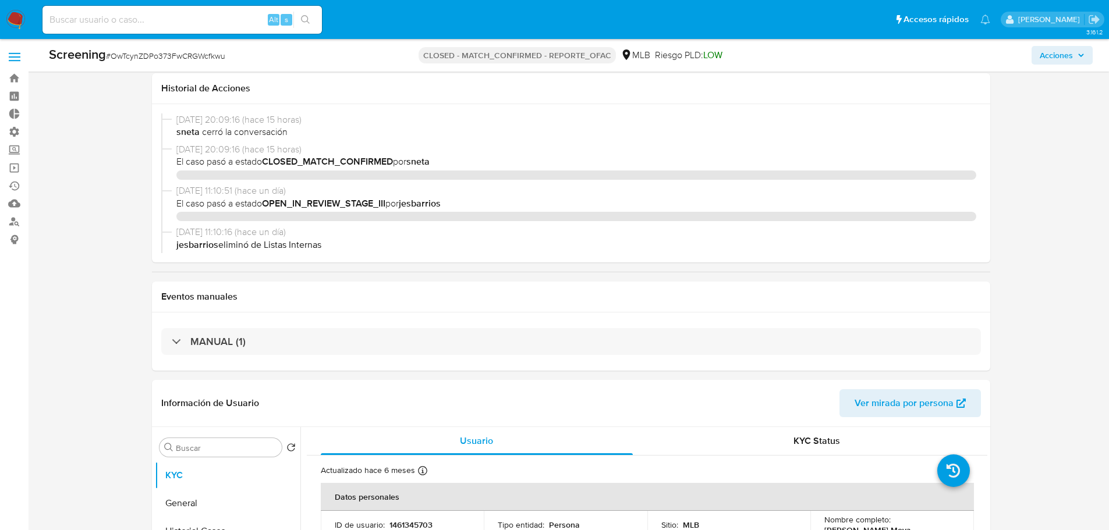
select select "10"
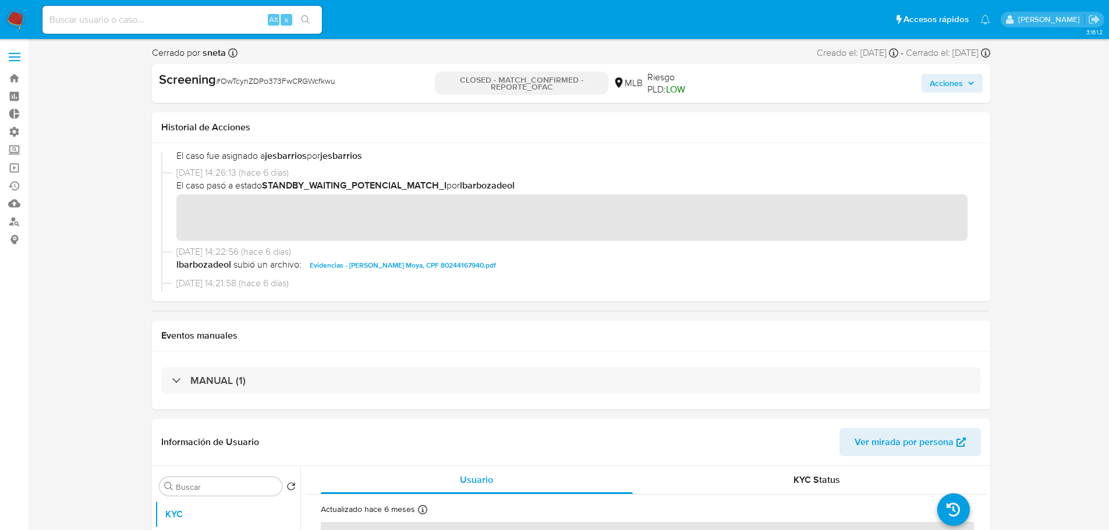
scroll to position [291, 0]
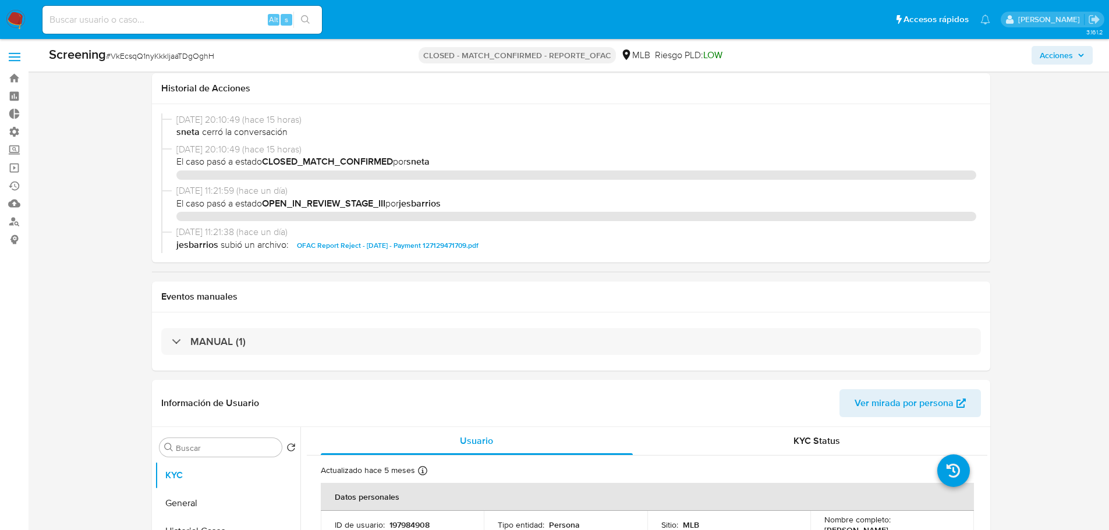
select select "10"
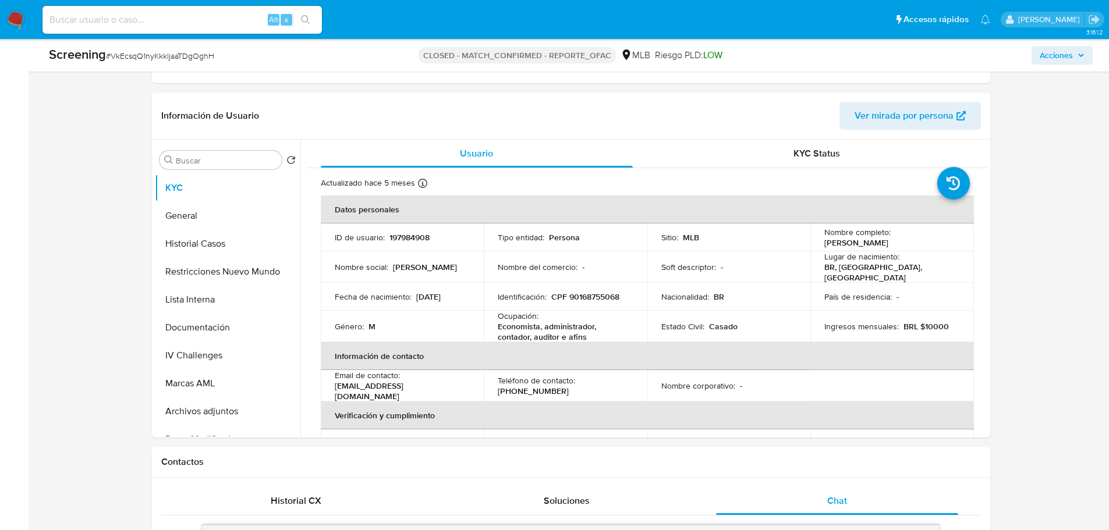
scroll to position [127, 0]
